Goal: Task Accomplishment & Management: Manage account settings

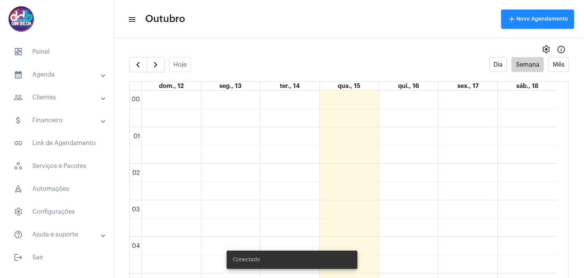
scroll to position [220, 0]
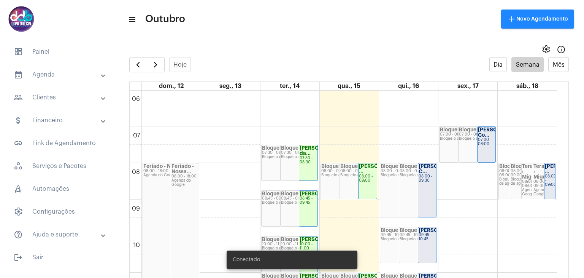
click at [56, 99] on mat-panel-title "people_outline Clientes" at bounding box center [58, 97] width 88 height 9
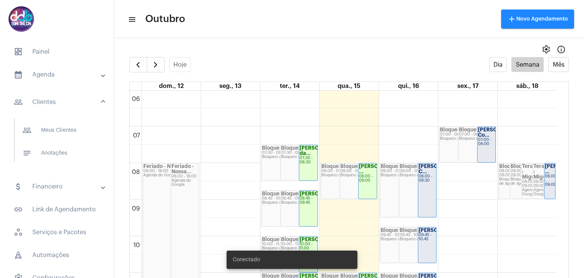
scroll to position [0, 0]
click at [65, 127] on span "people_outline Meus Clientes" at bounding box center [56, 130] width 80 height 18
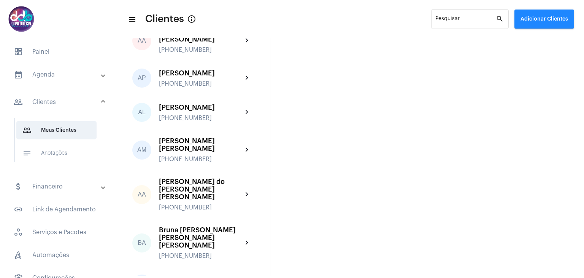
scroll to position [76, 0]
click at [457, 21] on input "Pesquisar" at bounding box center [465, 20] width 60 height 6
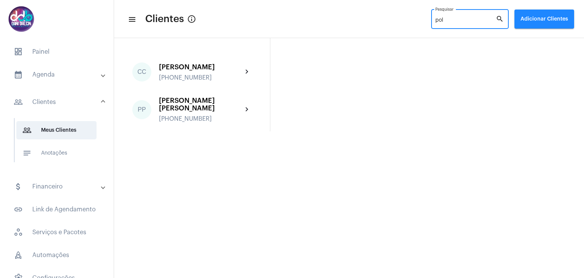
scroll to position [0, 0]
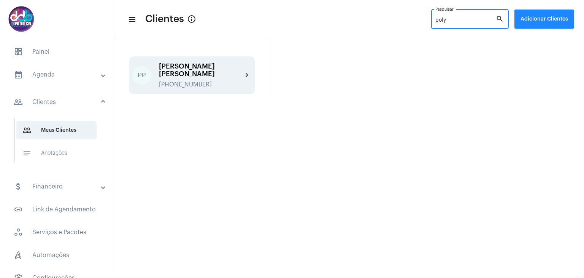
type input "poly"
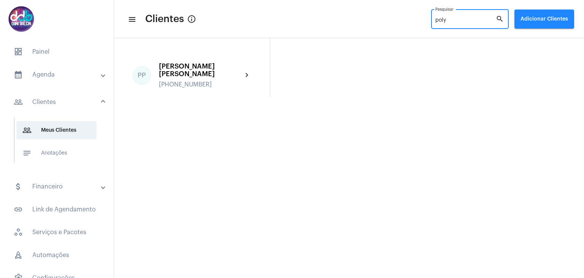
click at [177, 76] on div "Polyana Pezini Del Giudice" at bounding box center [201, 69] width 84 height 15
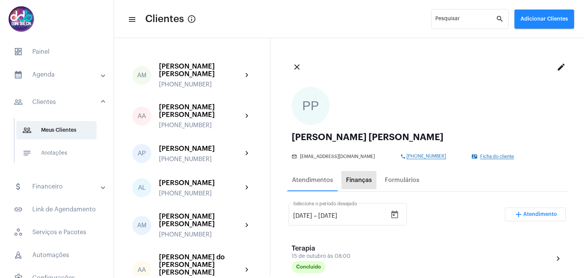
click at [360, 183] on div "Finanças" at bounding box center [359, 179] width 26 height 7
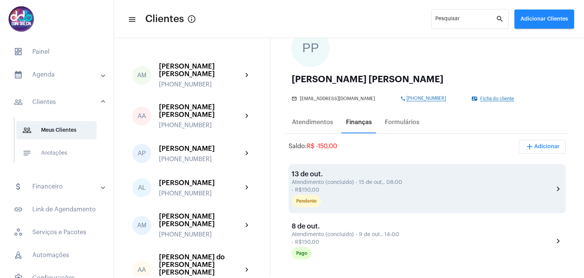
scroll to position [76, 0]
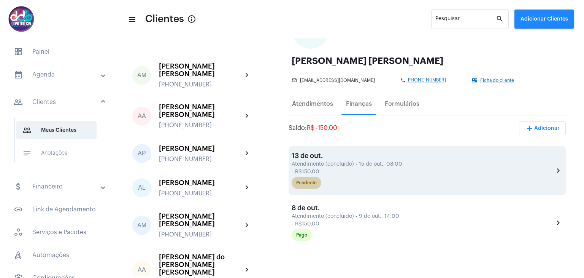
click at [350, 179] on div "Pendente" at bounding box center [422, 182] width 265 height 15
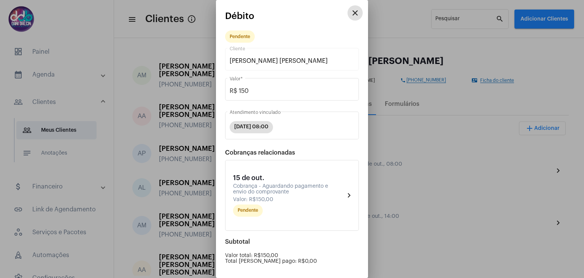
scroll to position [72, 0]
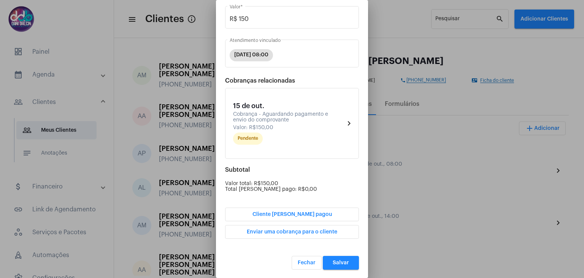
click at [308, 211] on span "Cliente já pagou" at bounding box center [291, 213] width 79 height 5
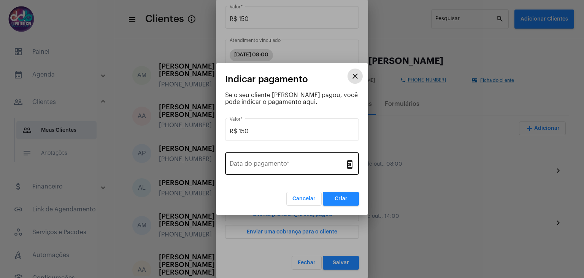
click at [262, 160] on div "Data do pagamento *" at bounding box center [288, 163] width 116 height 24
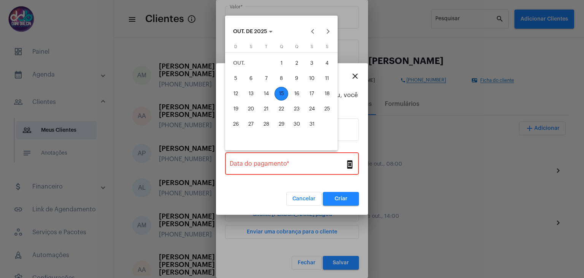
click at [283, 93] on div "15" at bounding box center [282, 94] width 14 height 14
type input "15/10/2025"
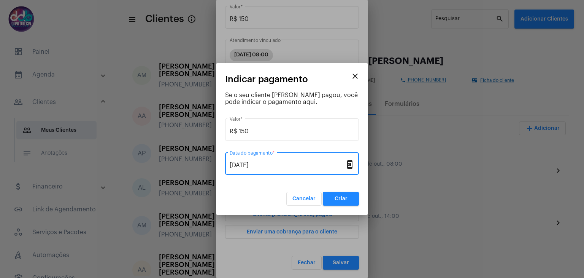
click at [346, 195] on button "Criar" at bounding box center [341, 199] width 36 height 14
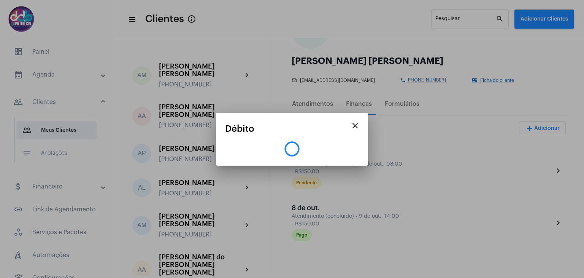
scroll to position [0, 0]
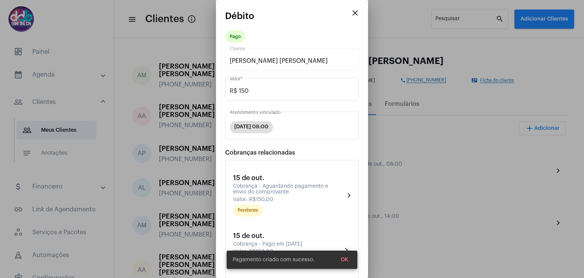
click at [347, 256] on button "OK" at bounding box center [345, 259] width 20 height 14
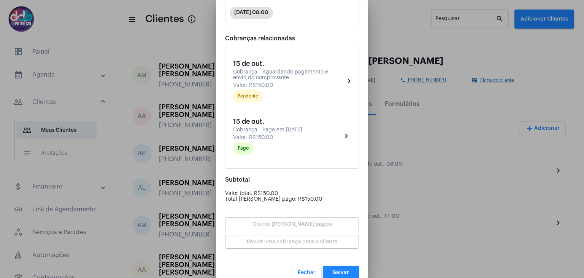
scroll to position [124, 0]
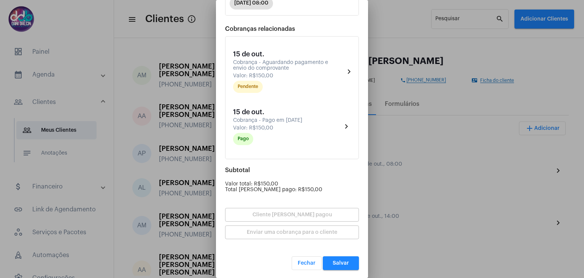
click at [339, 257] on button "Salvar" at bounding box center [341, 263] width 36 height 14
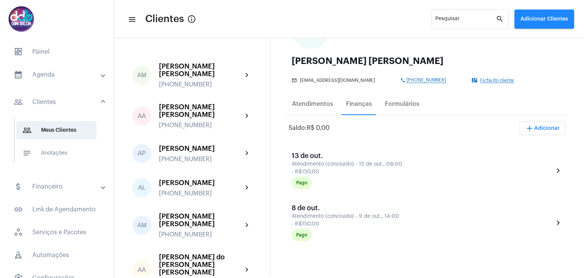
click at [58, 100] on mat-panel-title "people_outline Clientes" at bounding box center [58, 101] width 88 height 9
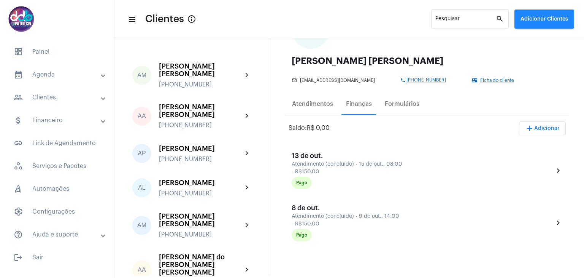
click at [54, 73] on mat-panel-title "calendar_month_outlined Agenda" at bounding box center [58, 74] width 88 height 9
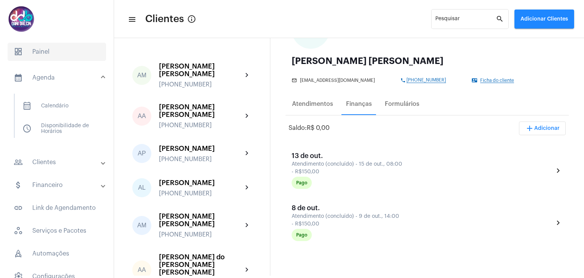
click at [52, 56] on span "dashboard Painel" at bounding box center [57, 52] width 98 height 18
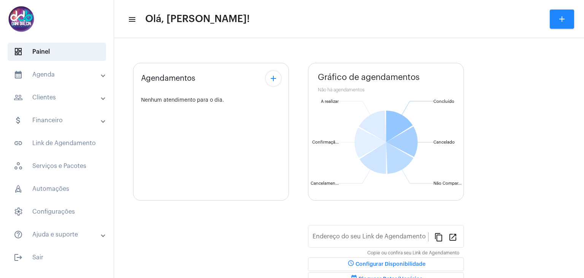
type input "https://neft.com.br/danielle-dalcin-benedetti"
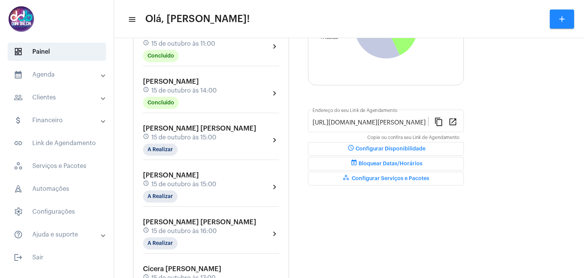
scroll to position [186, 0]
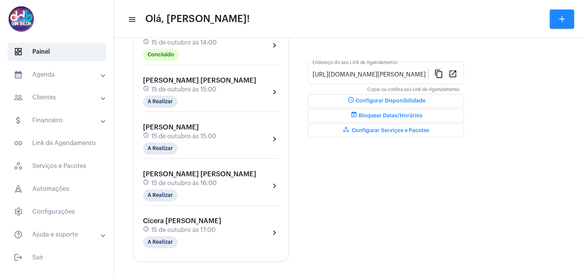
click at [199, 225] on div "schedule 15 de outubro às 17:00" at bounding box center [182, 229] width 78 height 8
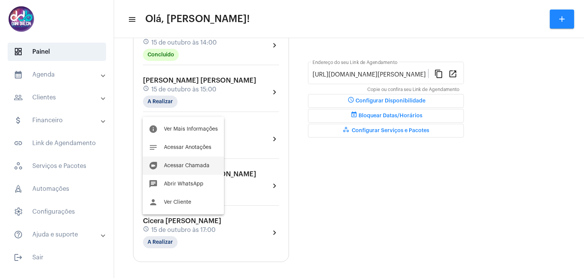
click at [195, 169] on button "duo Acessar Chamada" at bounding box center [183, 165] width 81 height 18
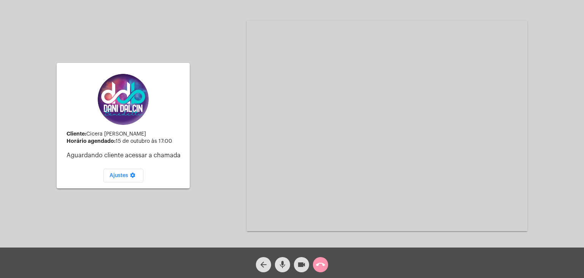
click at [450, 34] on video at bounding box center [387, 126] width 281 height 210
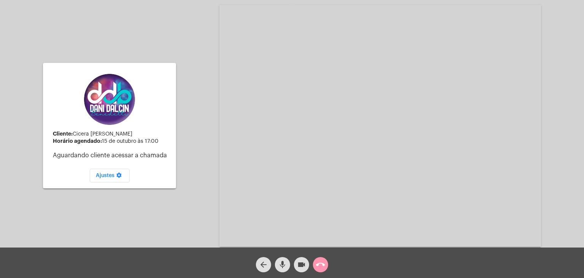
click at [450, 35] on video at bounding box center [380, 125] width 322 height 241
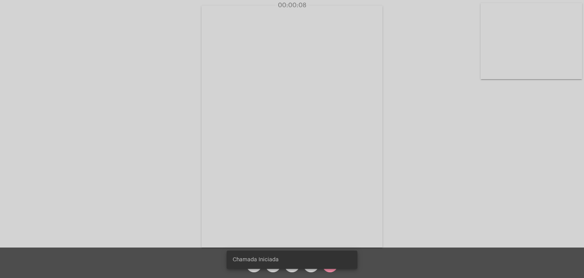
click at [419, 128] on div "Acessando Câmera e Microfone..." at bounding box center [292, 125] width 582 height 247
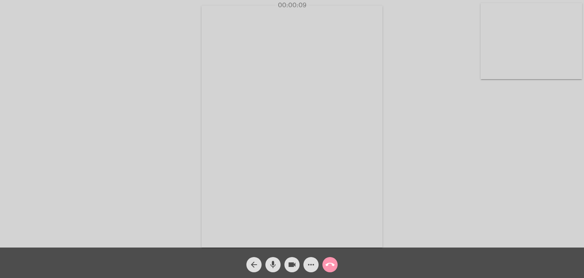
click at [308, 270] on span "more_horiz" at bounding box center [310, 264] width 9 height 15
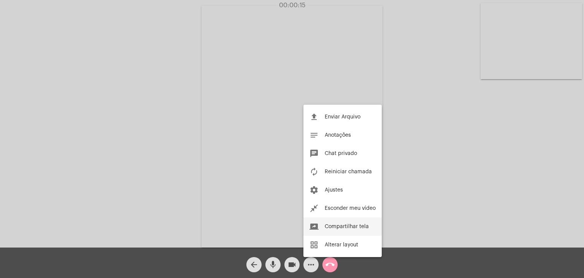
click at [363, 229] on button "screen_share Compartilhar tela" at bounding box center [342, 226] width 78 height 18
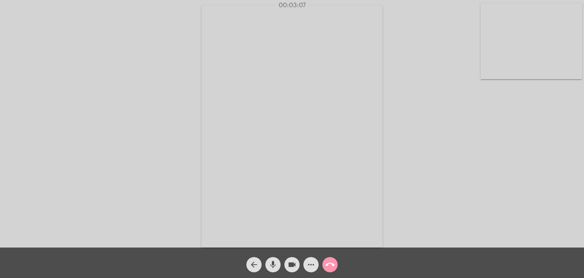
click at [268, 262] on button "mic" at bounding box center [272, 264] width 15 height 15
click at [268, 262] on button "mic_off" at bounding box center [272, 264] width 15 height 15
click at [269, 263] on mat-icon "mic" at bounding box center [272, 264] width 9 height 9
click at [269, 263] on mat-icon "mic_off" at bounding box center [272, 264] width 9 height 9
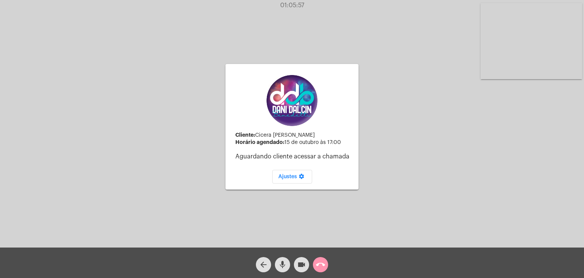
click at [321, 263] on mat-icon "call_end" at bounding box center [320, 264] width 9 height 9
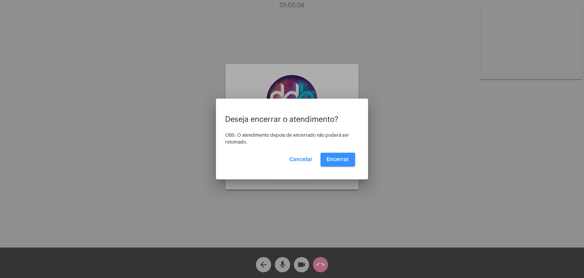
click at [333, 157] on span "Encerrar" at bounding box center [338, 159] width 22 height 5
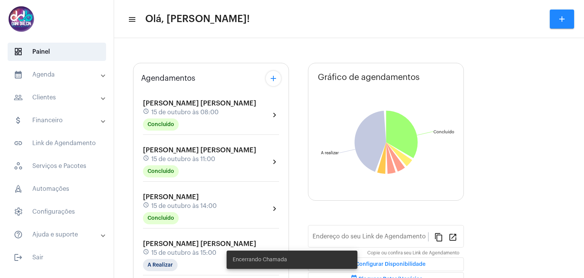
type input "https://neft.com.br/danielle-dalcin-benedetti"
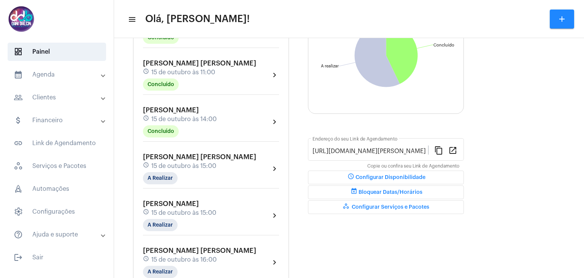
scroll to position [114, 0]
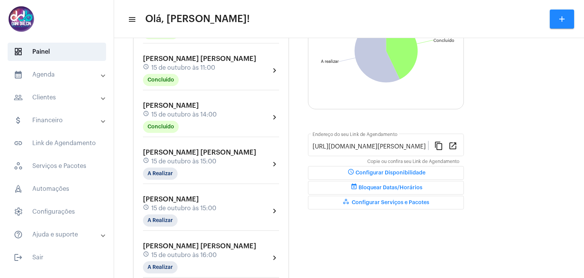
click at [63, 73] on mat-panel-title "calendar_month_outlined Agenda" at bounding box center [58, 74] width 88 height 9
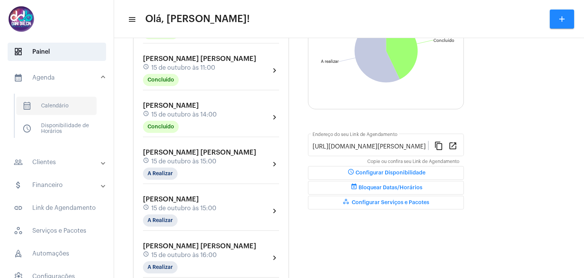
click at [67, 103] on span "calendar_month_outlined Calendário" at bounding box center [56, 106] width 80 height 18
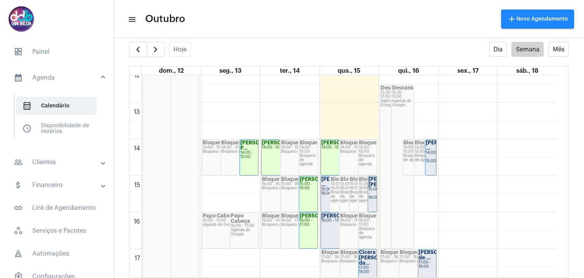
scroll to position [523, 0]
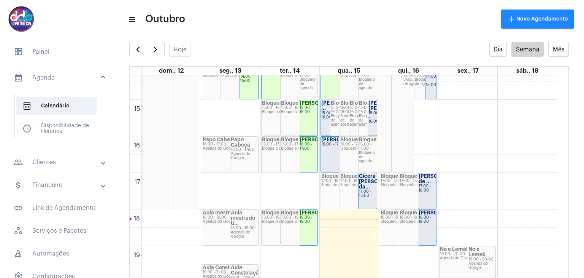
click at [371, 117] on div "15:00 - 16:00" at bounding box center [372, 117] width 8 height 13
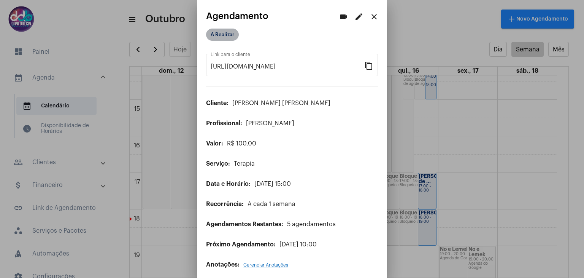
click at [230, 34] on mat-chip "A Realizar" at bounding box center [222, 35] width 33 height 12
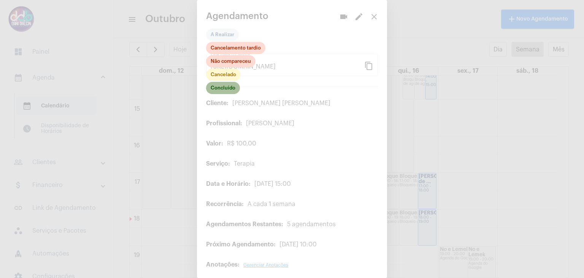
click at [233, 90] on mat-chip "Concluído" at bounding box center [223, 88] width 34 height 12
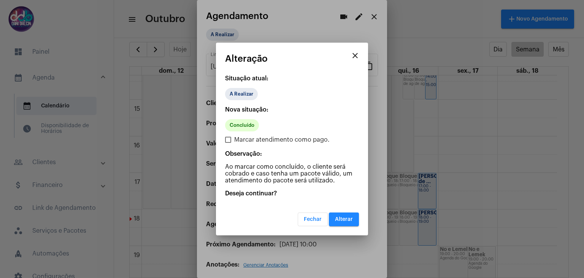
click at [352, 219] on span "Alterar" at bounding box center [344, 218] width 18 height 5
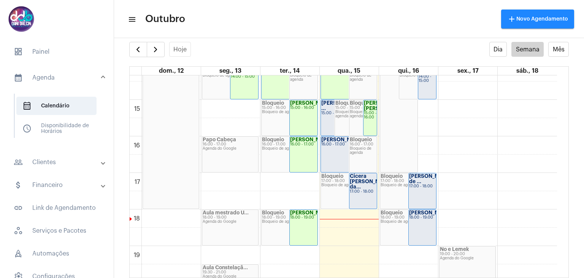
click at [336, 150] on div "Aline Aparecida... 16:00 - 17:00" at bounding box center [349, 153] width 56 height 35
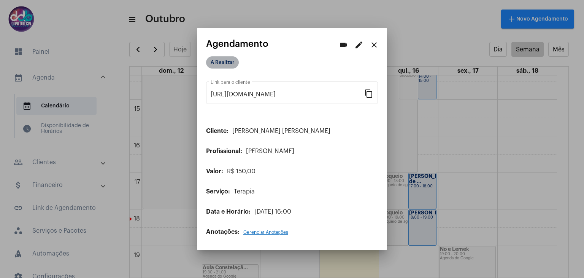
click at [227, 62] on mat-chip "A Realizar" at bounding box center [222, 62] width 33 height 12
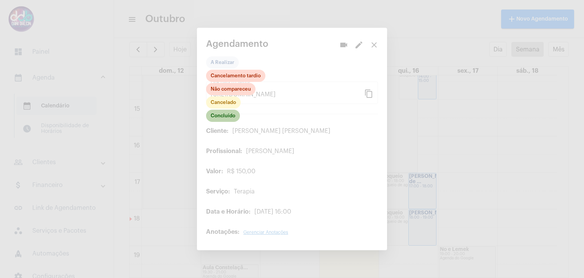
click at [229, 114] on mat-chip "Concluído" at bounding box center [223, 116] width 34 height 12
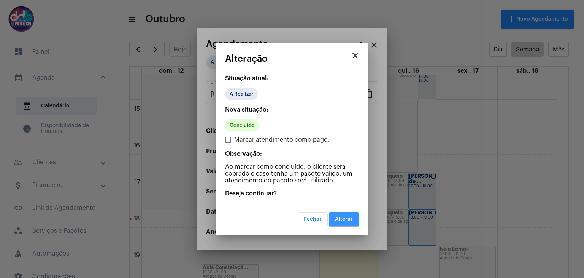
click at [344, 214] on button "Alterar" at bounding box center [344, 219] width 30 height 14
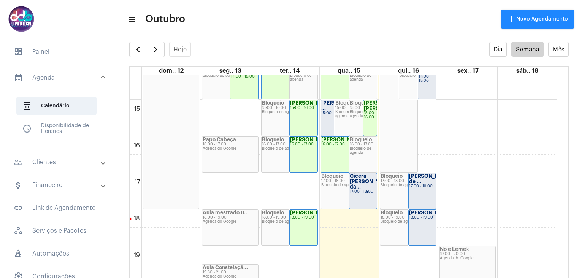
click at [356, 189] on div "17:00 - 18:00" at bounding box center [363, 191] width 27 height 4
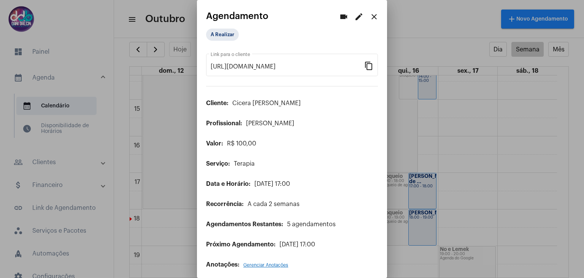
click at [225, 28] on div "A Realizar" at bounding box center [244, 34] width 79 height 15
click at [225, 33] on mat-chip "A Realizar" at bounding box center [222, 35] width 33 height 12
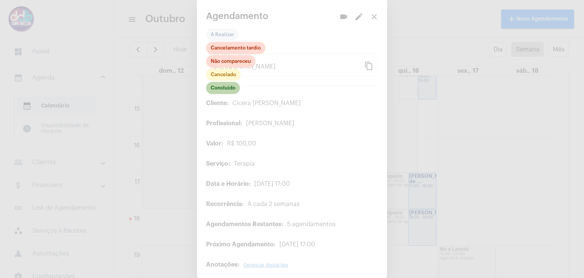
click at [229, 89] on mat-chip "Concluído" at bounding box center [223, 88] width 34 height 12
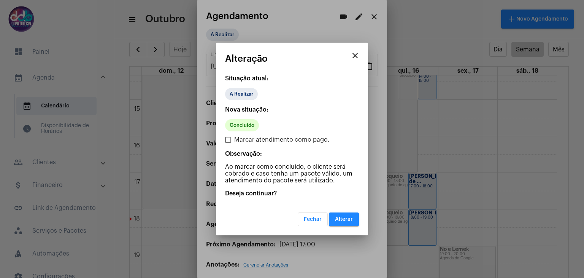
click at [346, 215] on button "Alterar" at bounding box center [344, 219] width 30 height 14
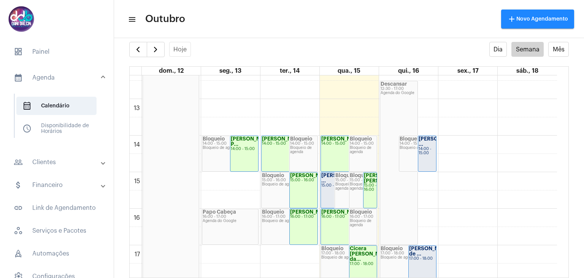
scroll to position [447, 0]
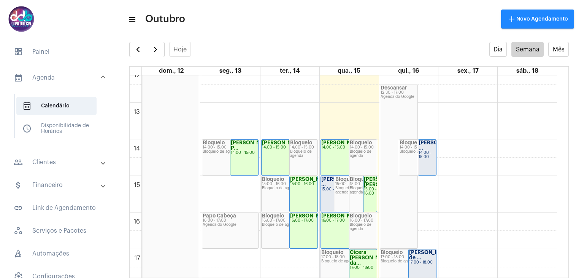
click at [426, 151] on div "Rafael Adriano ..." at bounding box center [427, 145] width 17 height 11
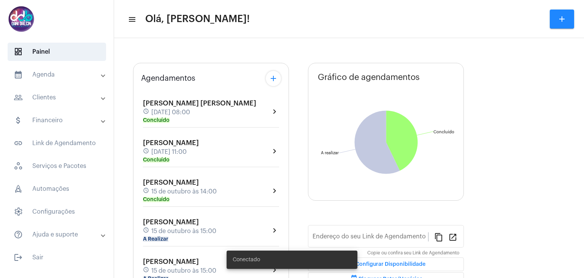
type input "[URL][DOMAIN_NAME][PERSON_NAME]"
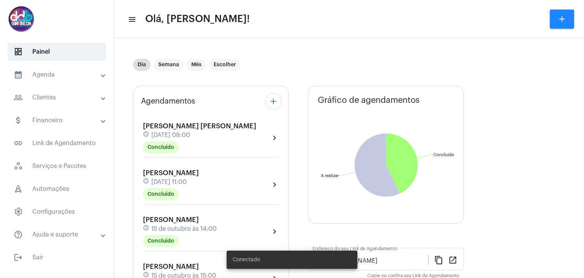
click at [65, 77] on mat-panel-title "calendar_month_outlined Agenda" at bounding box center [58, 74] width 88 height 9
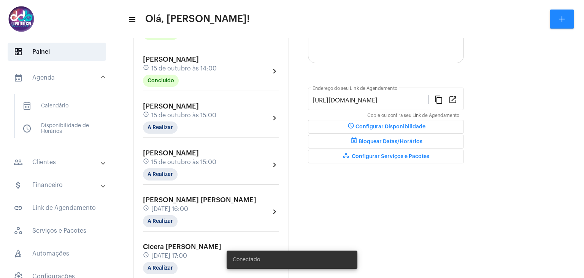
scroll to position [186, 0]
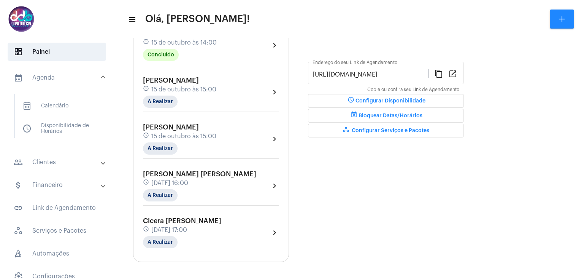
click at [193, 222] on div "Cicera Maria da Silva schedule 15 de outubro às 17:00 A Realizar" at bounding box center [182, 232] width 78 height 31
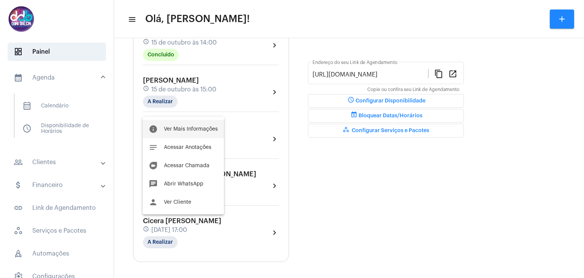
click at [181, 132] on button "info Ver Mais Informações" at bounding box center [183, 129] width 81 height 18
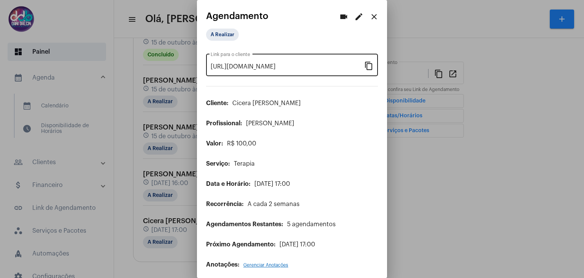
click at [361, 60] on div "https://neft.com.br/agendamento/8d9b6d5b-f570-4d1a-8551-609c66502aa4 Link para …" at bounding box center [292, 64] width 172 height 24
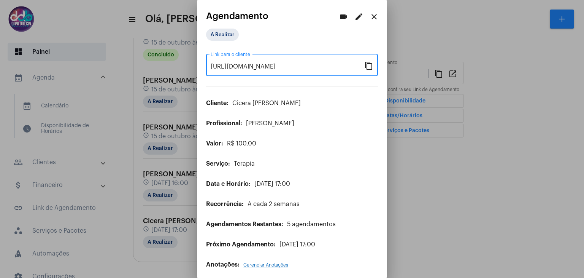
scroll to position [0, 71]
click at [357, 63] on input "https://neft.com.br/agendamento/8d9b6d5b-f570-4d1a-8551-609c66502aa4" at bounding box center [288, 66] width 154 height 7
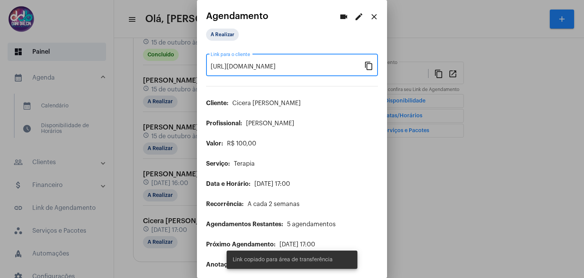
click at [357, 63] on input "https://neft.com.br/agendamento/8d9b6d5b-f570-4d1a-8551-609c66502aa4" at bounding box center [288, 66] width 154 height 7
click at [364, 63] on mat-icon "content_copy" at bounding box center [368, 65] width 9 height 9
click at [364, 65] on mat-icon "content_copy" at bounding box center [368, 65] width 9 height 9
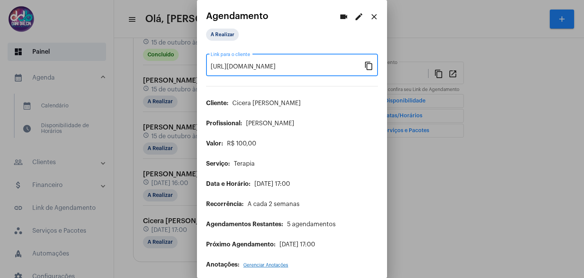
click at [370, 18] on mat-icon "close" at bounding box center [374, 16] width 9 height 9
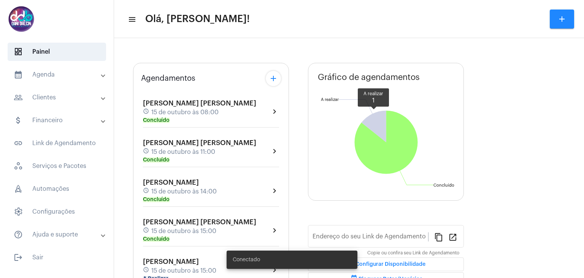
type input "https://neft.com.br/danielle-dalcin-benedetti"
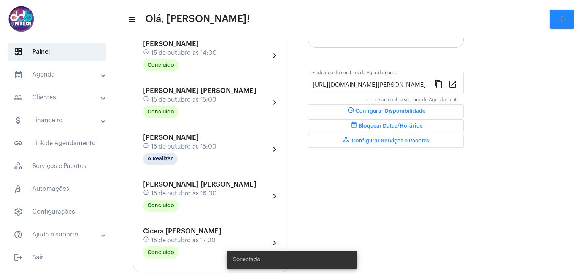
scroll to position [186, 0]
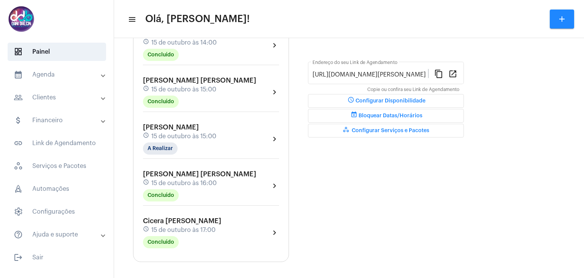
click at [53, 79] on mat-expansion-panel-header "calendar_month_outlined Agenda" at bounding box center [59, 74] width 109 height 18
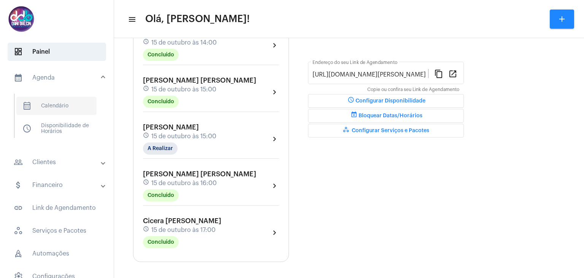
click at [55, 103] on span "calendar_month_outlined Calendário" at bounding box center [56, 106] width 80 height 18
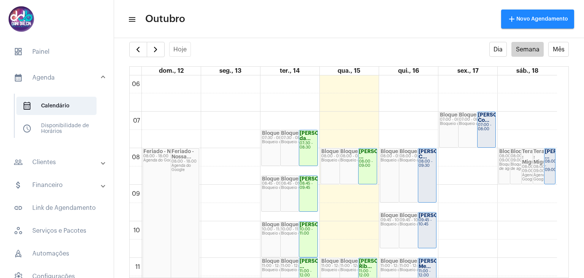
scroll to position [219, 0]
click at [429, 160] on div "Cherida Pires C..." at bounding box center [427, 154] width 17 height 11
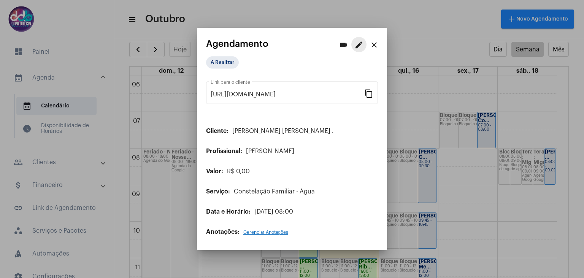
click at [357, 44] on mat-icon "edit" at bounding box center [358, 44] width 9 height 9
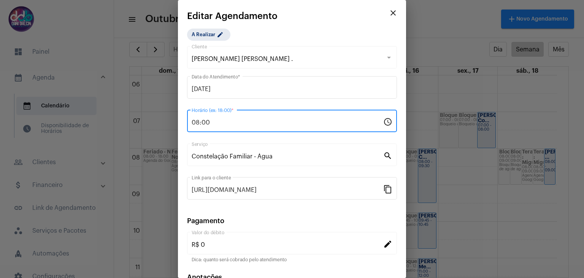
click at [215, 122] on input "08:00" at bounding box center [288, 122] width 192 height 7
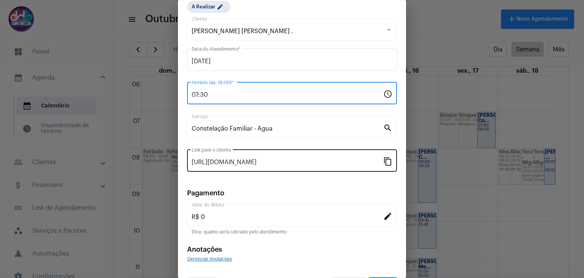
scroll to position [49, 0]
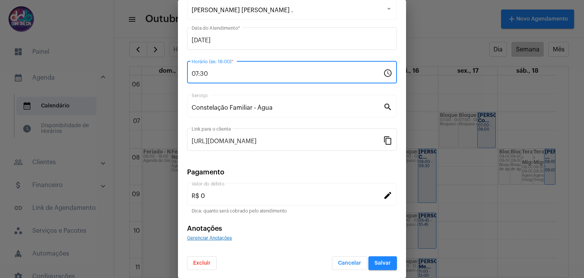
type input "07:30"
click at [375, 263] on span "Salvar" at bounding box center [383, 262] width 16 height 5
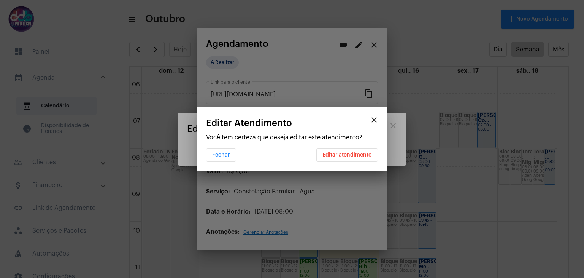
scroll to position [0, 0]
click at [350, 156] on span "Editar atendimento" at bounding box center [346, 154] width 49 height 5
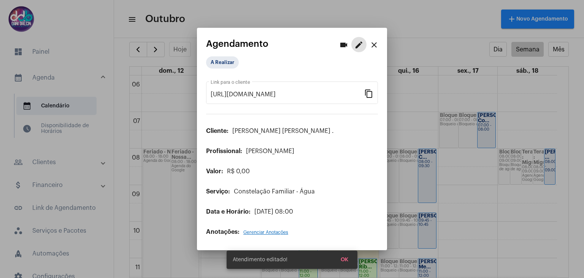
click at [375, 42] on mat-icon "close" at bounding box center [374, 44] width 9 height 9
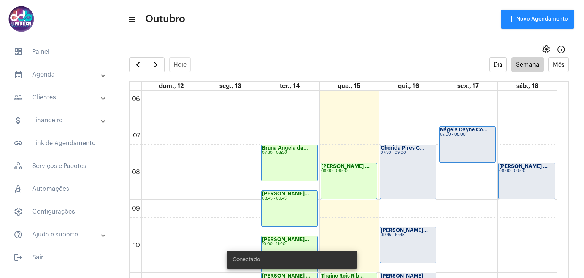
scroll to position [258, 0]
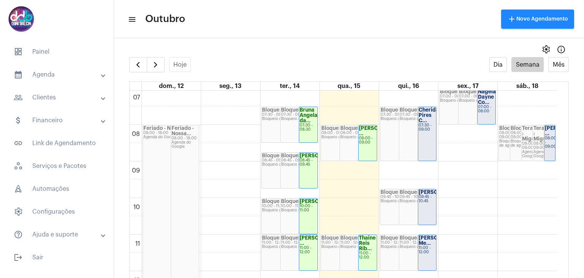
click at [430, 194] on strong "[PERSON_NAME]..." at bounding box center [442, 191] width 47 height 5
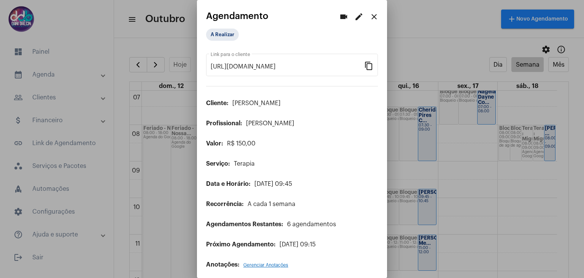
click at [354, 16] on mat-icon "edit" at bounding box center [358, 16] width 9 height 9
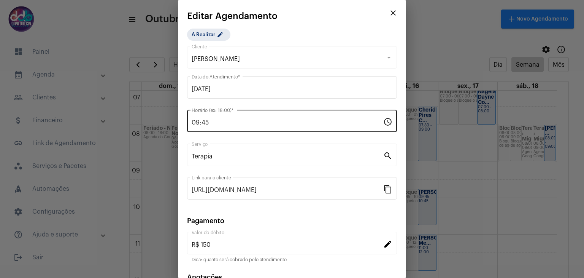
click at [232, 122] on input "09:45" at bounding box center [288, 122] width 192 height 7
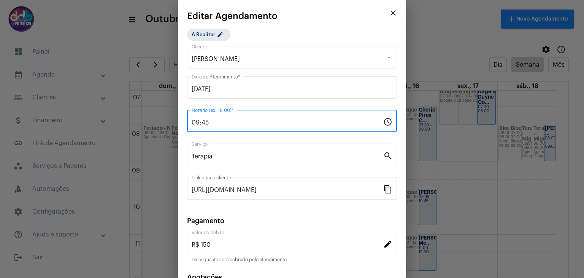
click at [232, 122] on input "09:45" at bounding box center [288, 122] width 192 height 7
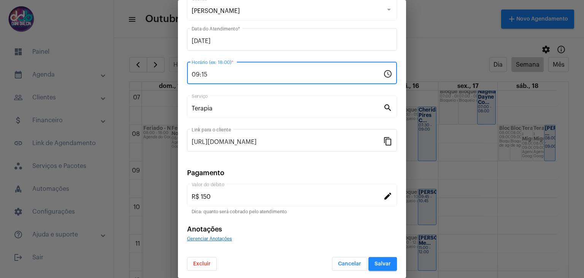
scroll to position [49, 0]
type input "09:15"
click at [375, 262] on span "Salvar" at bounding box center [383, 262] width 16 height 5
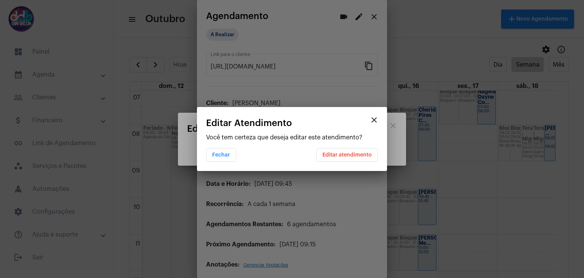
scroll to position [0, 0]
click at [346, 143] on app-confirm-edit-schedule "close Editar Atendimento Você tem certeza que deseja editar este atendimento? F…" at bounding box center [292, 140] width 172 height 44
click at [344, 154] on span "Editar atendimento" at bounding box center [346, 154] width 49 height 5
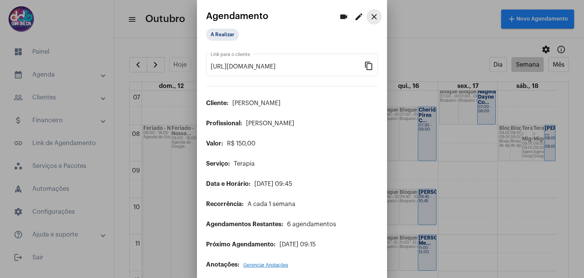
click at [370, 15] on mat-icon "close" at bounding box center [374, 16] width 9 height 9
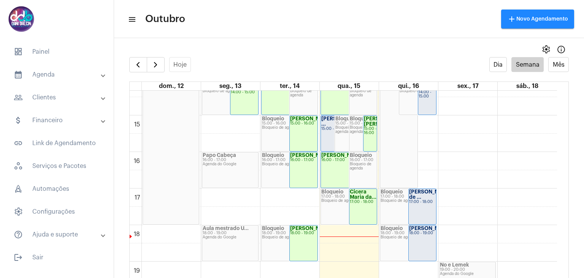
scroll to position [524, 0]
click at [424, 97] on div "14:00 - 15:00" at bounding box center [427, 93] width 17 height 8
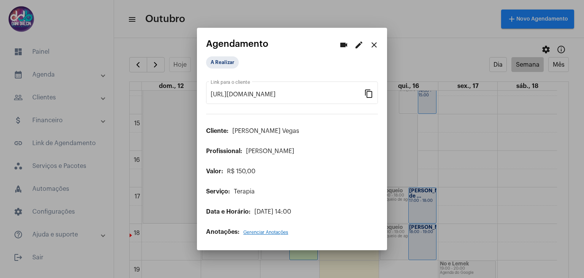
click at [360, 44] on mat-icon "edit" at bounding box center [358, 44] width 9 height 9
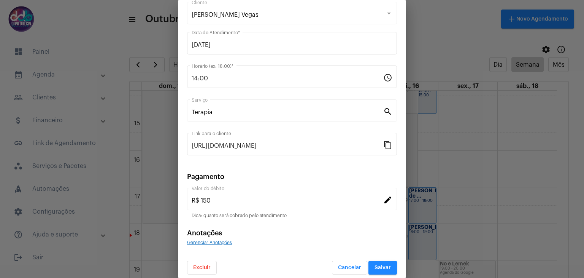
scroll to position [49, 0]
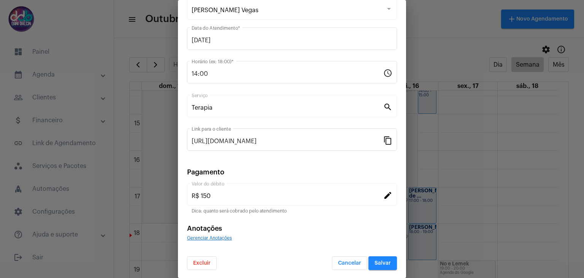
click at [206, 260] on span "Excluir" at bounding box center [201, 262] width 17 height 5
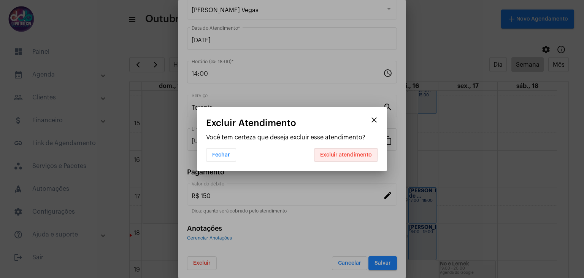
click at [329, 154] on span "Excluir atendimento" at bounding box center [346, 154] width 52 height 5
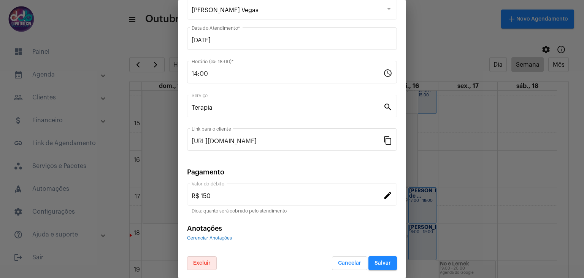
click at [376, 258] on button "Salvar" at bounding box center [382, 263] width 29 height 14
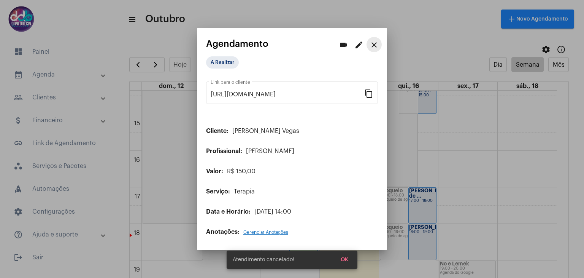
click at [378, 43] on mat-icon "close" at bounding box center [374, 44] width 9 height 9
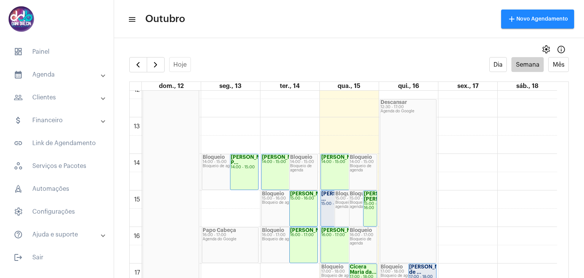
scroll to position [258, 0]
